Goal: Navigation & Orientation: Understand site structure

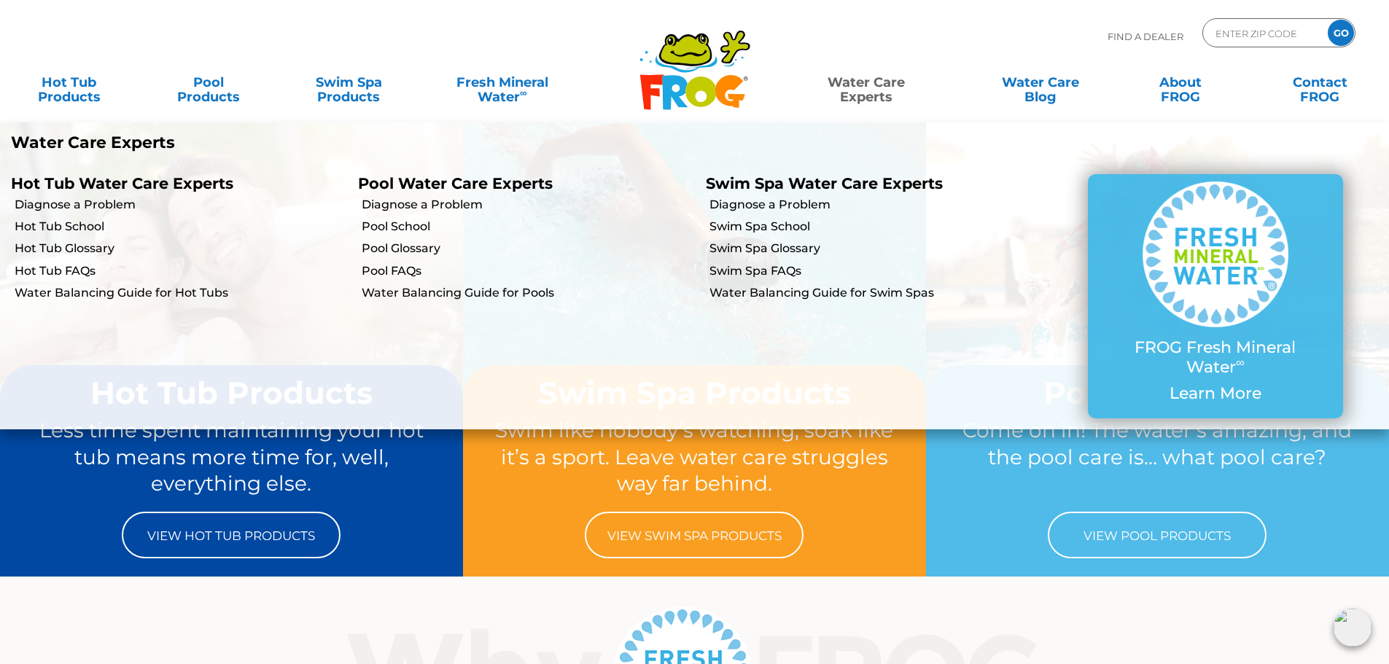
click at [786, 95] on link "Water Care Experts" at bounding box center [866, 82] width 176 height 29
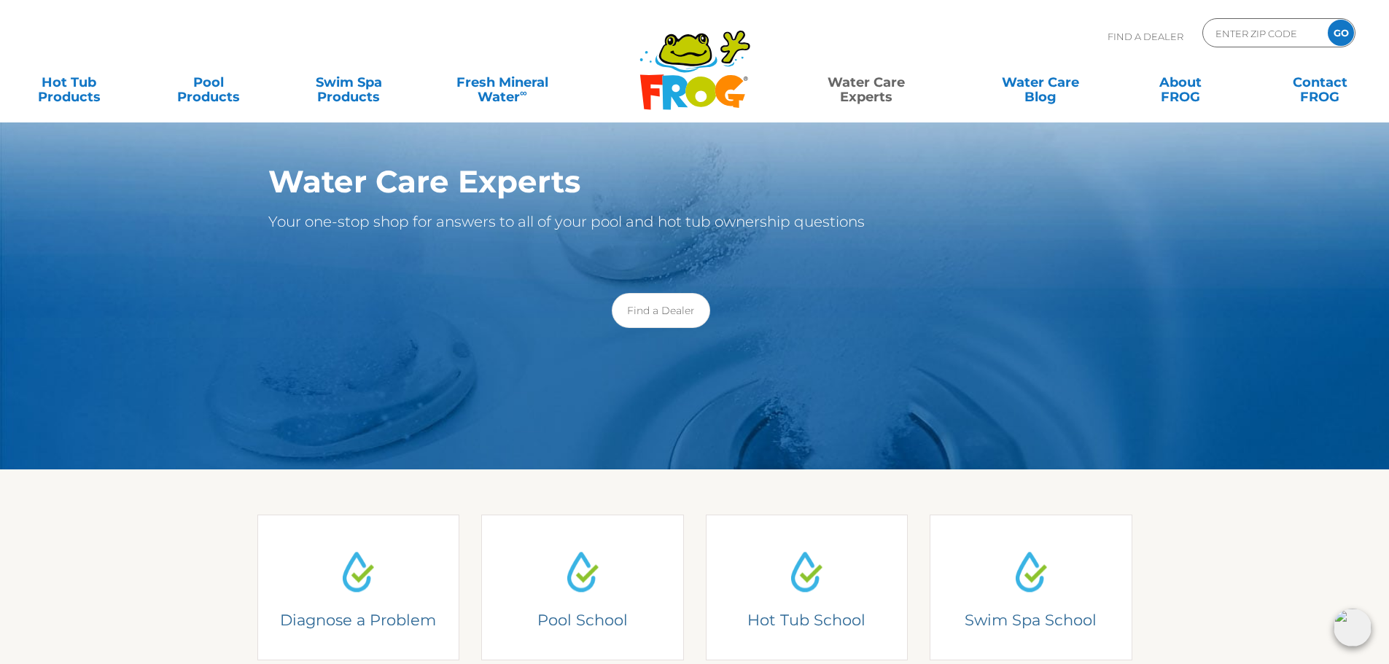
click at [720, 84] on icon at bounding box center [729, 91] width 30 height 33
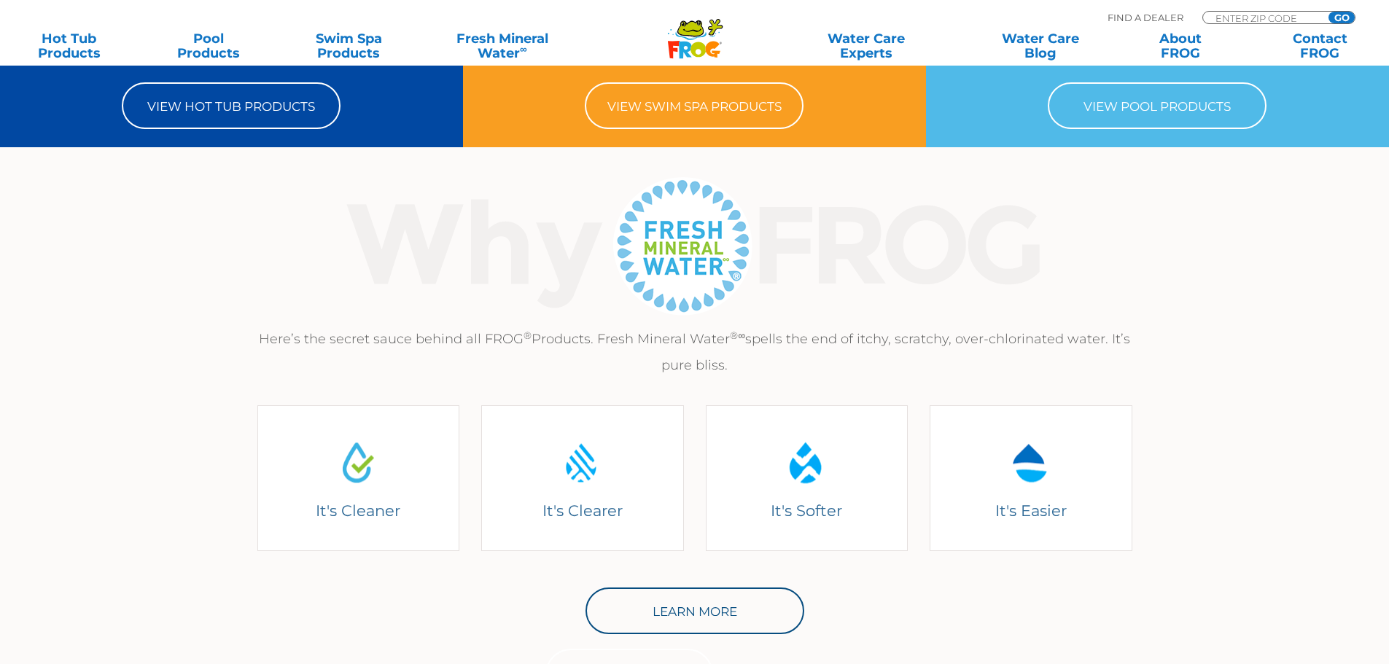
scroll to position [437, 0]
